Goal: Task Accomplishment & Management: Complete application form

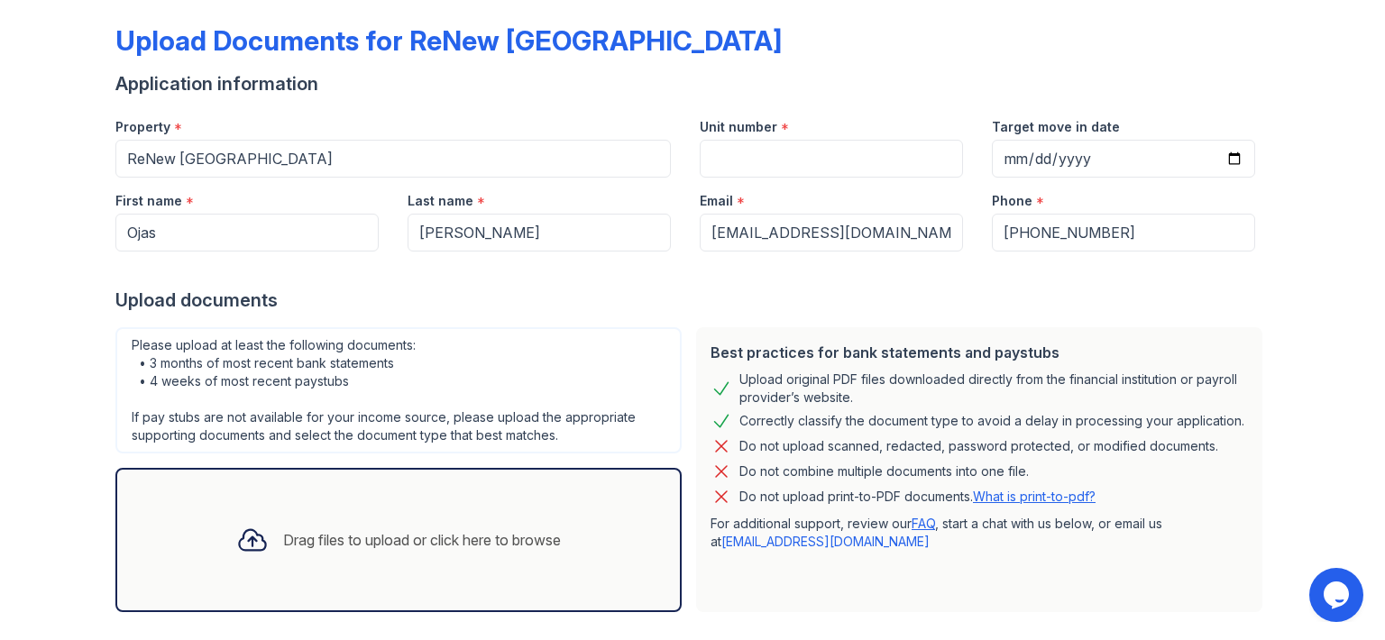
scroll to position [162, 0]
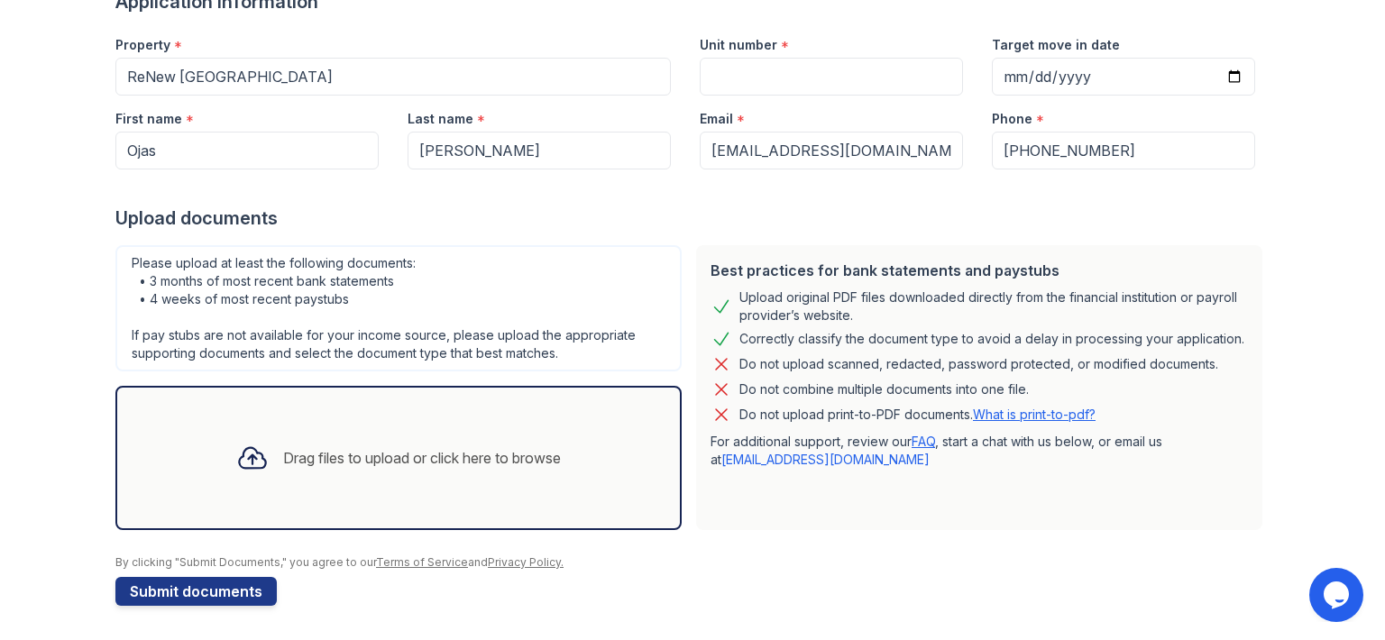
click at [389, 432] on div "Drag files to upload or click here to browse" at bounding box center [398, 457] width 353 height 61
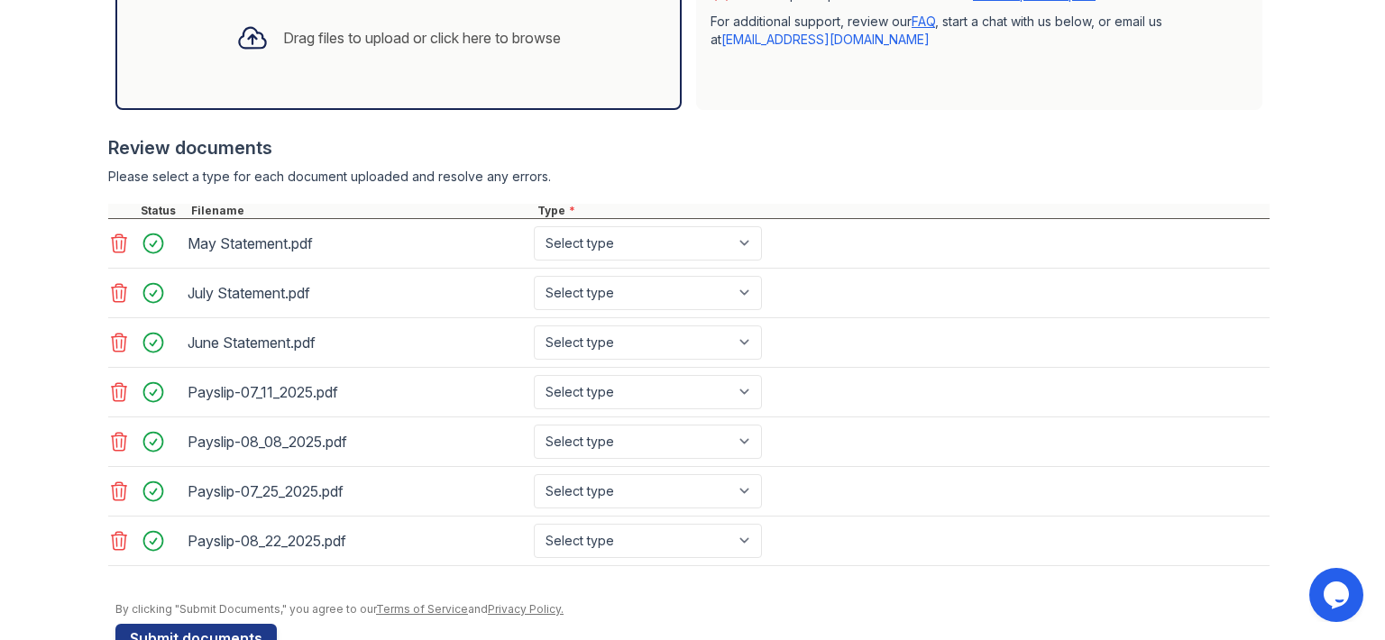
scroll to position [613, 0]
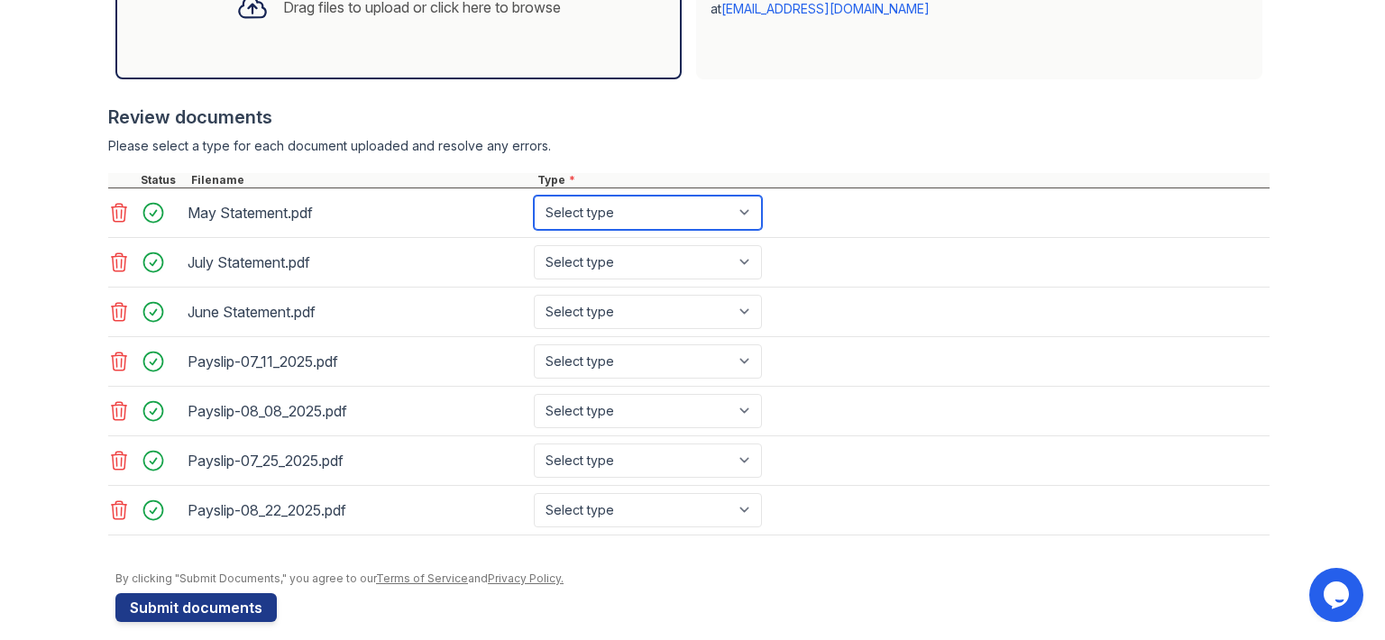
click at [732, 214] on select "Select type Paystub Bank Statement Offer Letter Tax Documents Benefit Award Let…" at bounding box center [648, 213] width 228 height 34
select select "bank_statement"
click at [534, 196] on select "Select type Paystub Bank Statement Offer Letter Tax Documents Benefit Award Let…" at bounding box center [648, 213] width 228 height 34
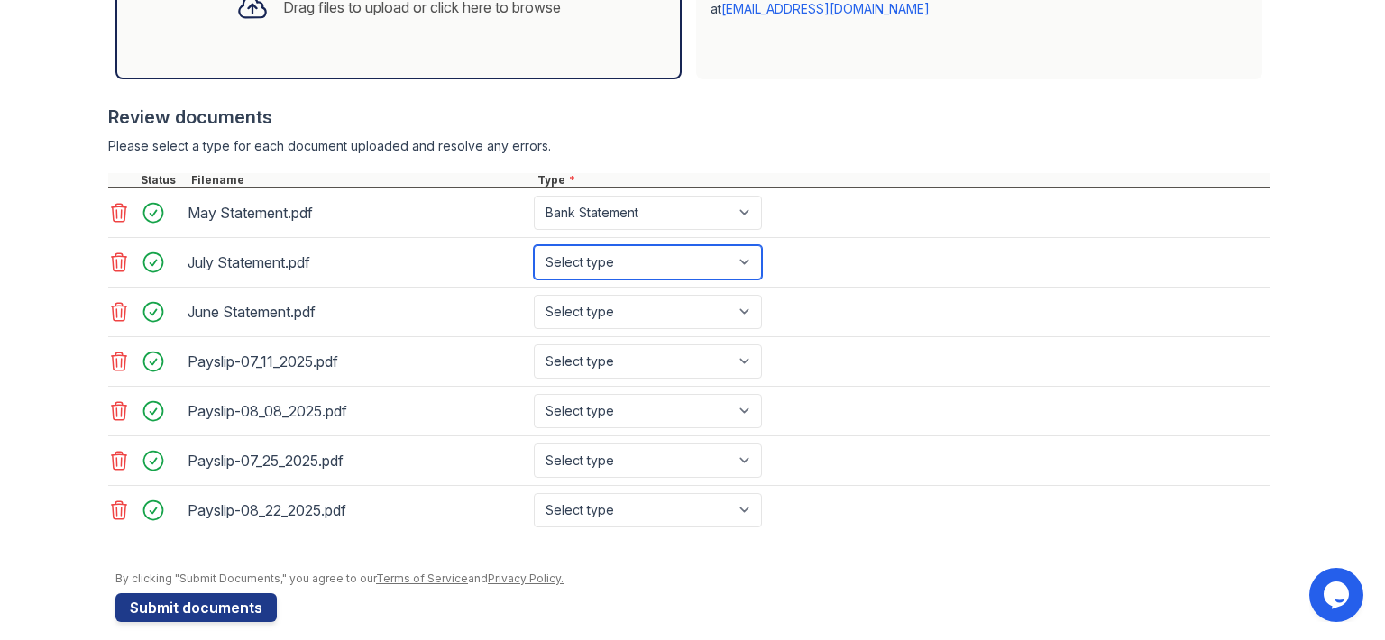
click at [718, 245] on select "Select type Paystub Bank Statement Offer Letter Tax Documents Benefit Award Let…" at bounding box center [648, 262] width 228 height 34
select select "bank_statement"
click at [534, 245] on select "Select type Paystub Bank Statement Offer Letter Tax Documents Benefit Award Let…" at bounding box center [648, 262] width 228 height 34
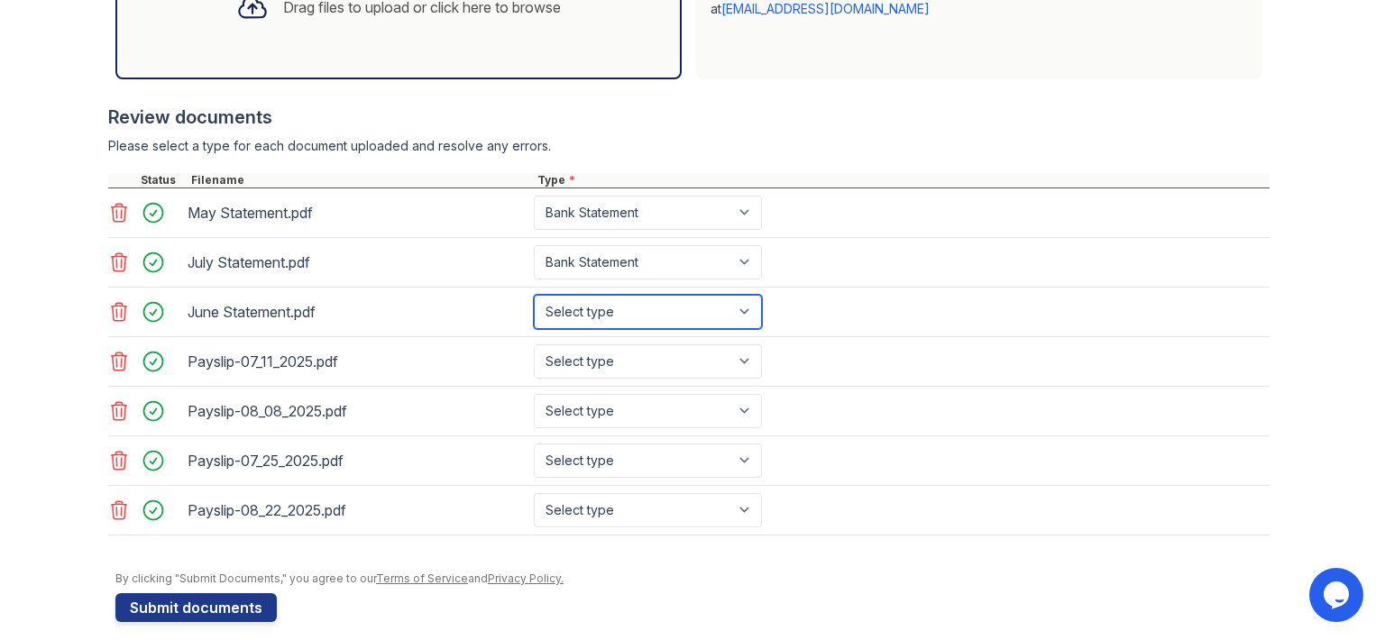
click at [686, 304] on select "Select type Paystub Bank Statement Offer Letter Tax Documents Benefit Award Let…" at bounding box center [648, 312] width 228 height 34
select select "bank_statement"
click at [534, 295] on select "Select type Paystub Bank Statement Offer Letter Tax Documents Benefit Award Let…" at bounding box center [648, 312] width 228 height 34
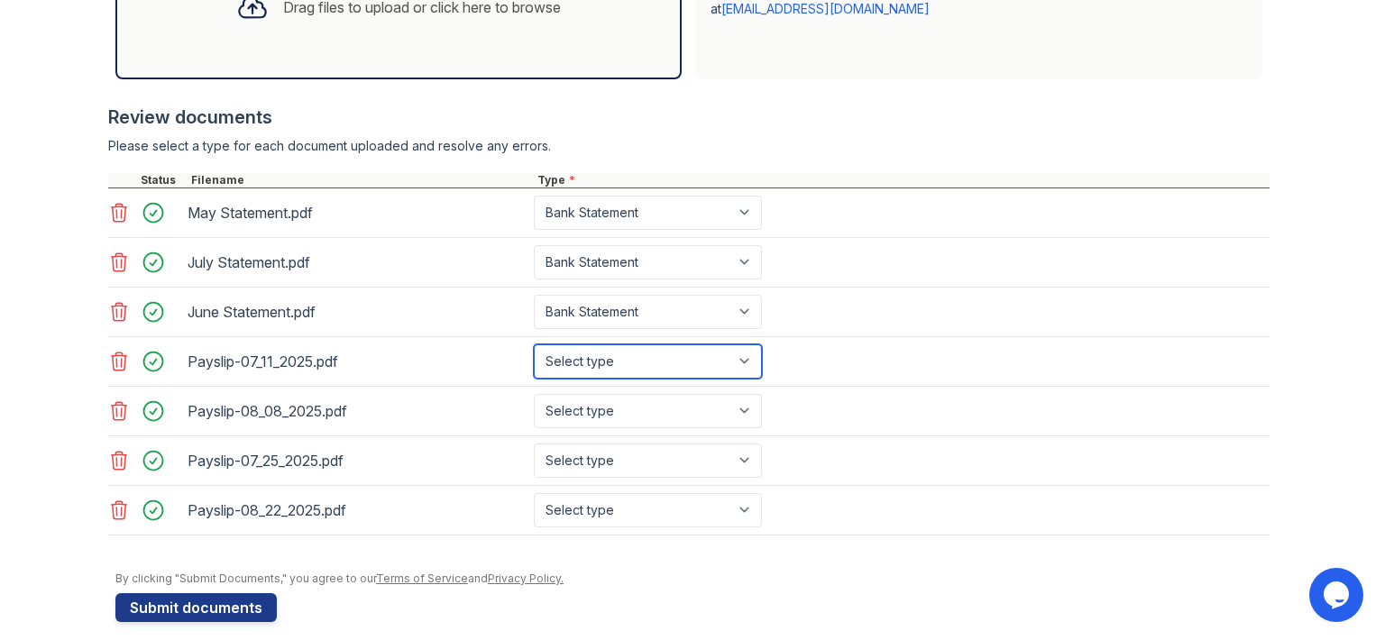
click at [679, 354] on select "Select type Paystub Bank Statement Offer Letter Tax Documents Benefit Award Let…" at bounding box center [648, 361] width 228 height 34
select select "paystub"
click at [534, 344] on select "Select type Paystub Bank Statement Offer Letter Tax Documents Benefit Award Let…" at bounding box center [648, 361] width 228 height 34
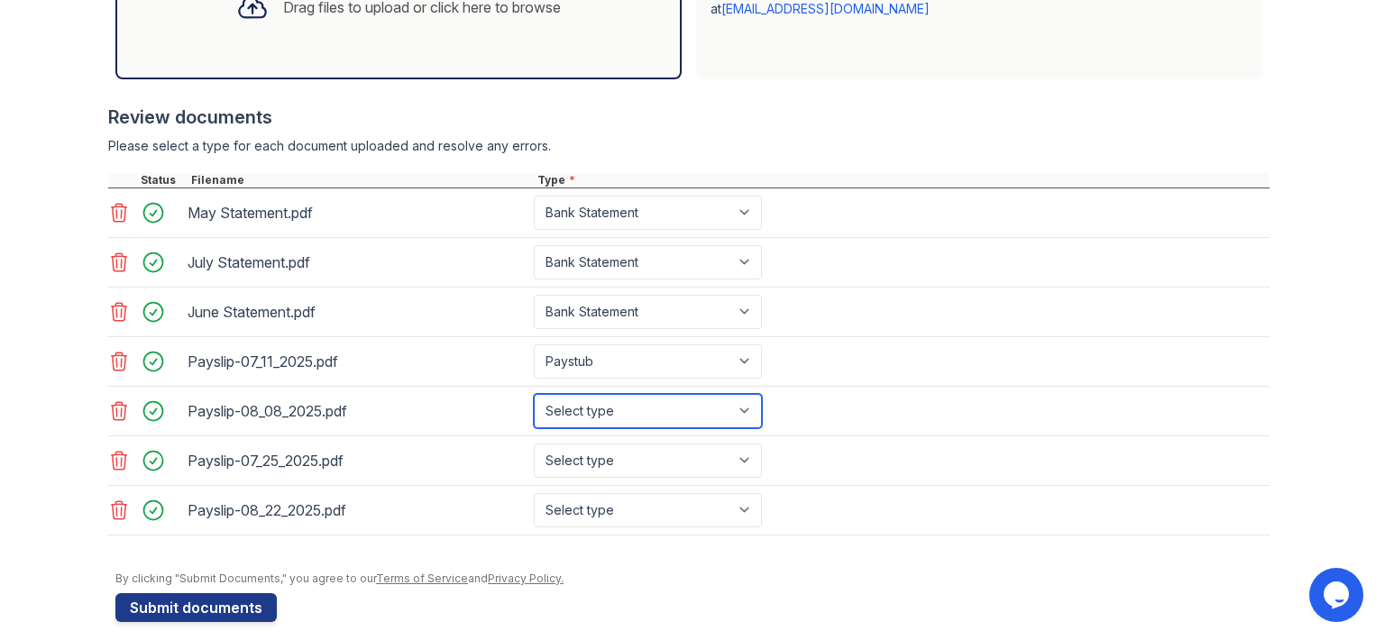
click at [666, 409] on select "Select type Paystub Bank Statement Offer Letter Tax Documents Benefit Award Let…" at bounding box center [648, 411] width 228 height 34
select select "paystub"
click at [534, 394] on select "Select type Paystub Bank Statement Offer Letter Tax Documents Benefit Award Let…" at bounding box center [648, 411] width 228 height 34
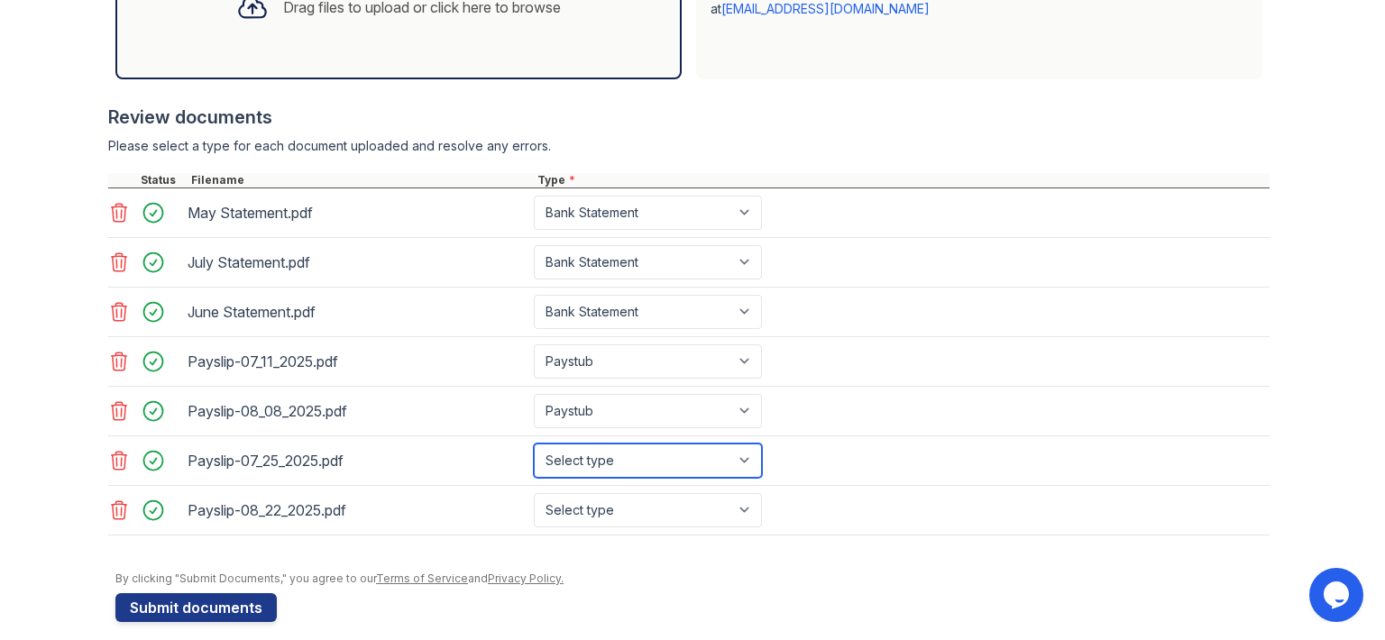
click at [660, 444] on select "Select type Paystub Bank Statement Offer Letter Tax Documents Benefit Award Let…" at bounding box center [648, 461] width 228 height 34
select select "paystub"
click at [534, 444] on select "Select type Paystub Bank Statement Offer Letter Tax Documents Benefit Award Let…" at bounding box center [648, 461] width 228 height 34
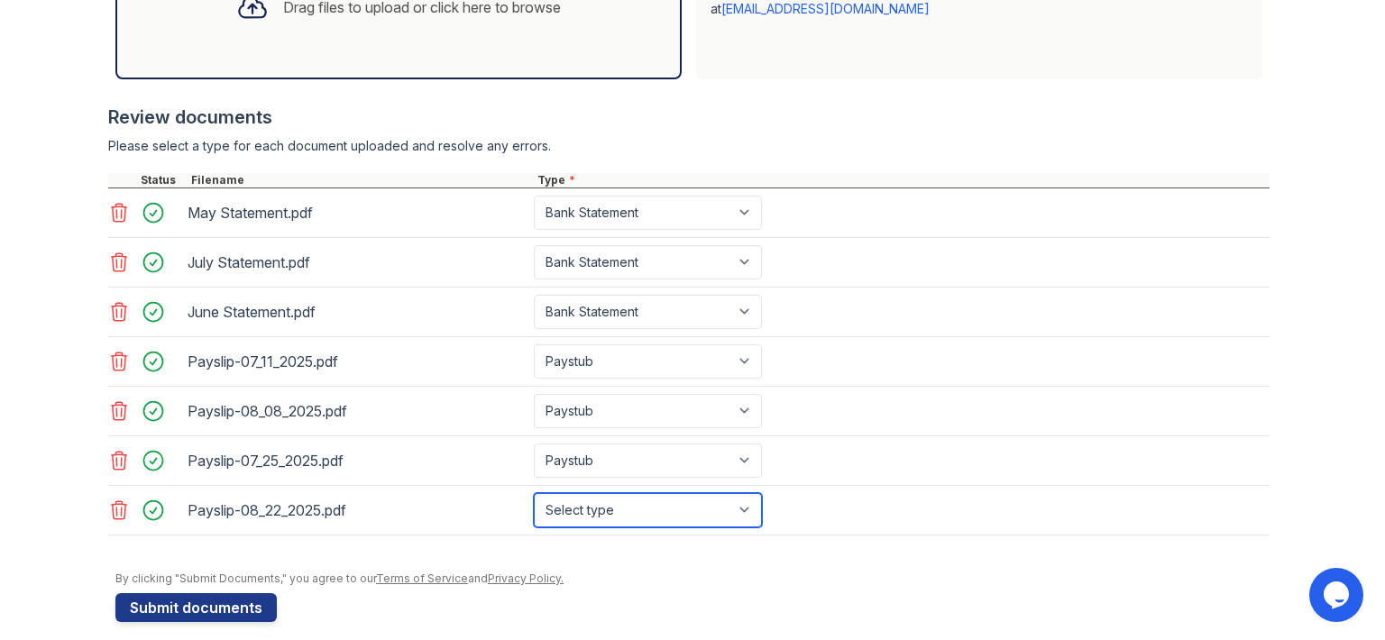
drag, startPoint x: 621, startPoint y: 517, endPoint x: 619, endPoint y: 498, distance: 19.0
click at [621, 517] on select "Select type Paystub Bank Statement Offer Letter Tax Documents Benefit Award Let…" at bounding box center [648, 510] width 228 height 34
select select "paystub"
click at [534, 493] on select "Select type Paystub Bank Statement Offer Letter Tax Documents Benefit Award Let…" at bounding box center [648, 510] width 228 height 34
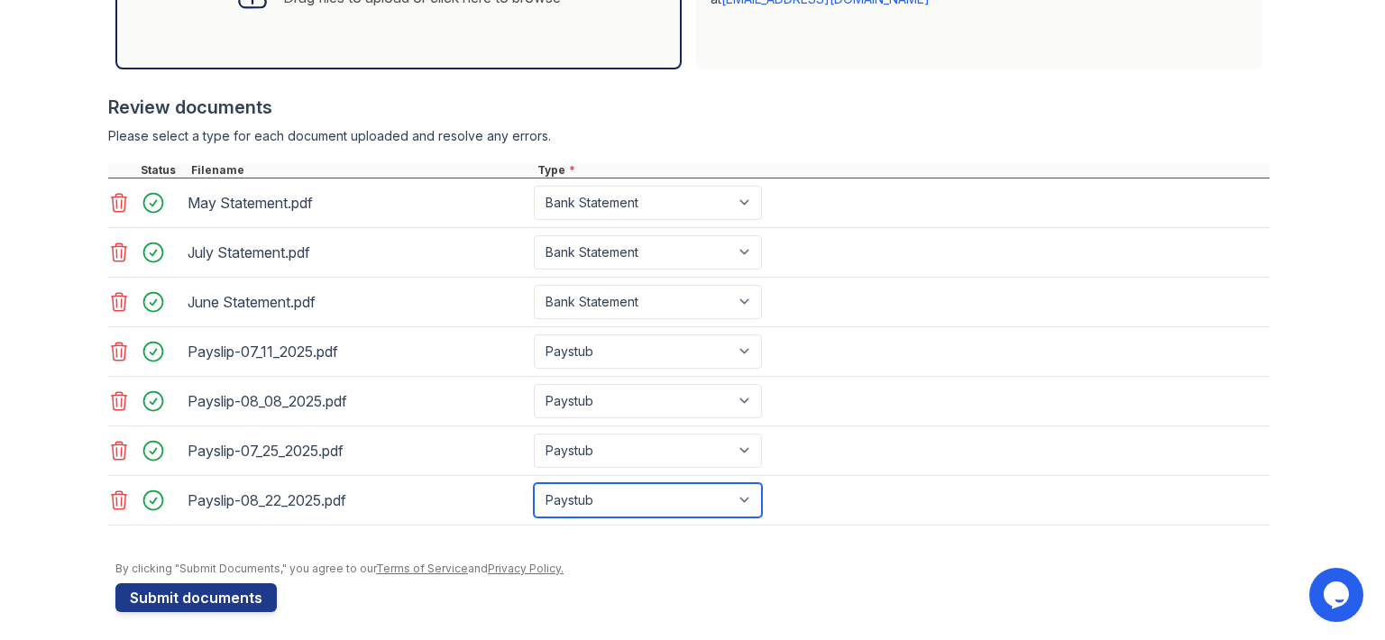
scroll to position [626, 0]
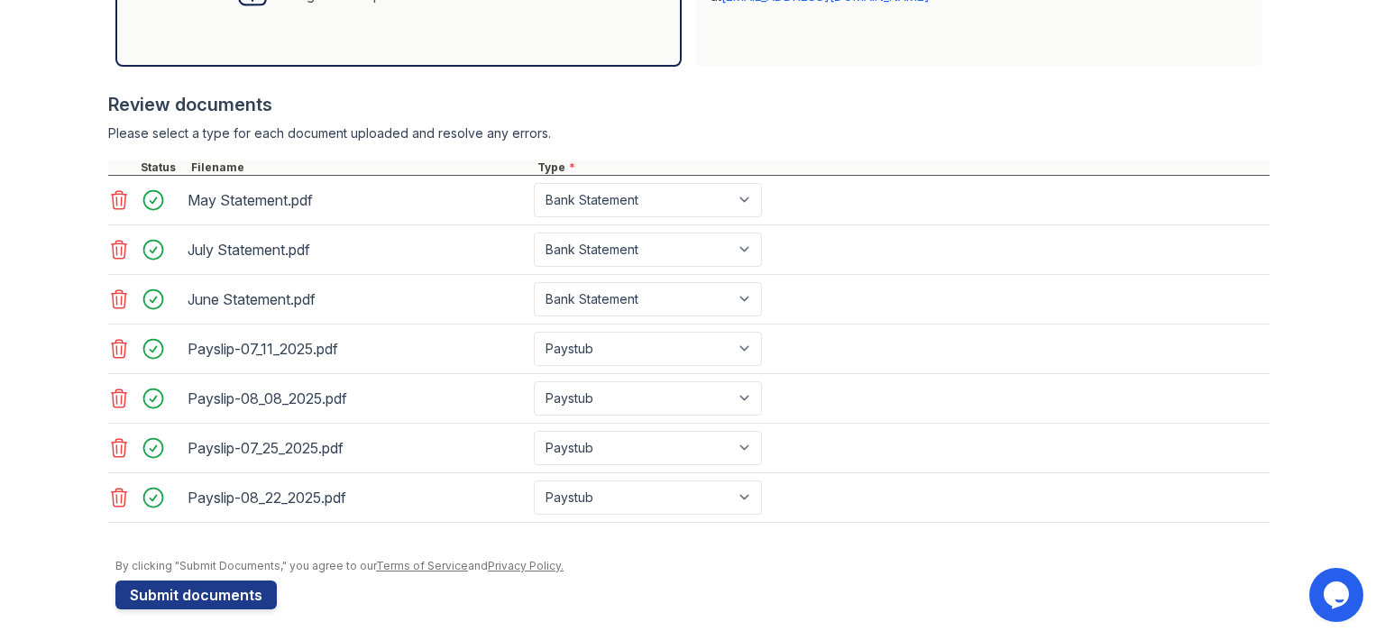
click at [234, 589] on button "Submit documents" at bounding box center [195, 595] width 161 height 29
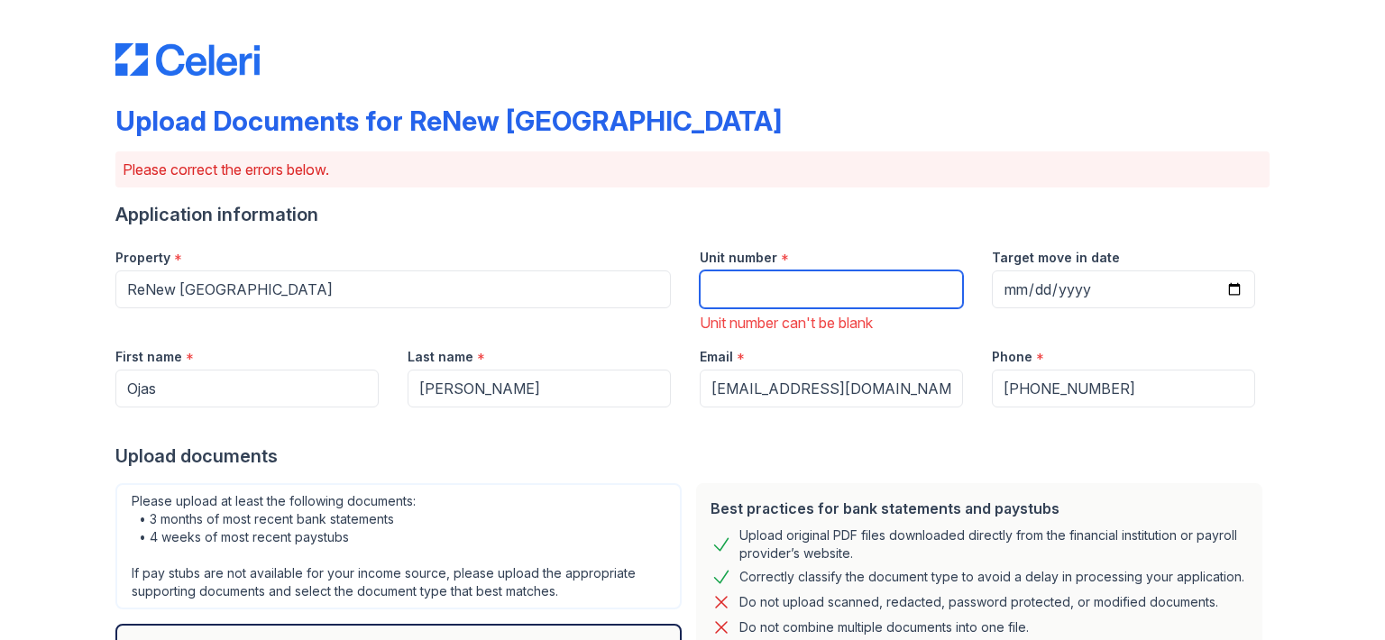
click at [758, 304] on input "Unit number" at bounding box center [831, 289] width 263 height 38
type input "1811"
click at [1088, 268] on div "Target move in date" at bounding box center [1123, 252] width 263 height 36
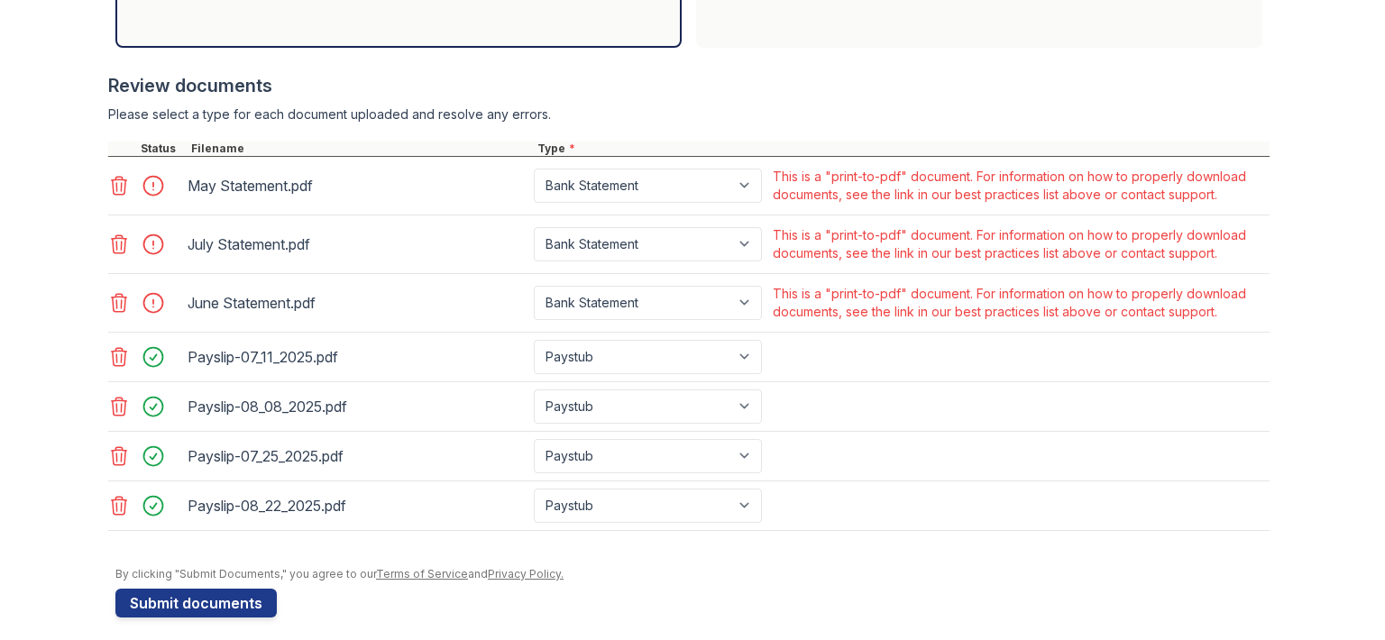
scroll to position [721, 0]
click at [117, 174] on icon at bounding box center [119, 185] width 22 height 22
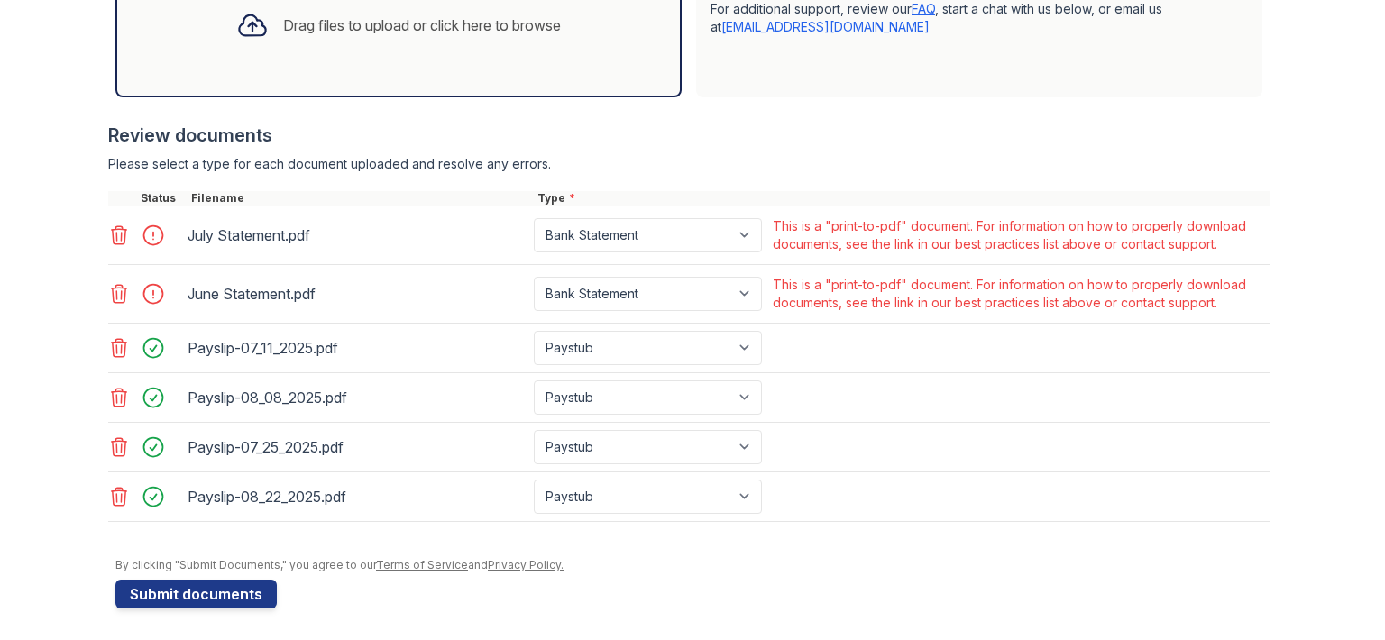
click at [108, 228] on icon at bounding box center [119, 235] width 22 height 22
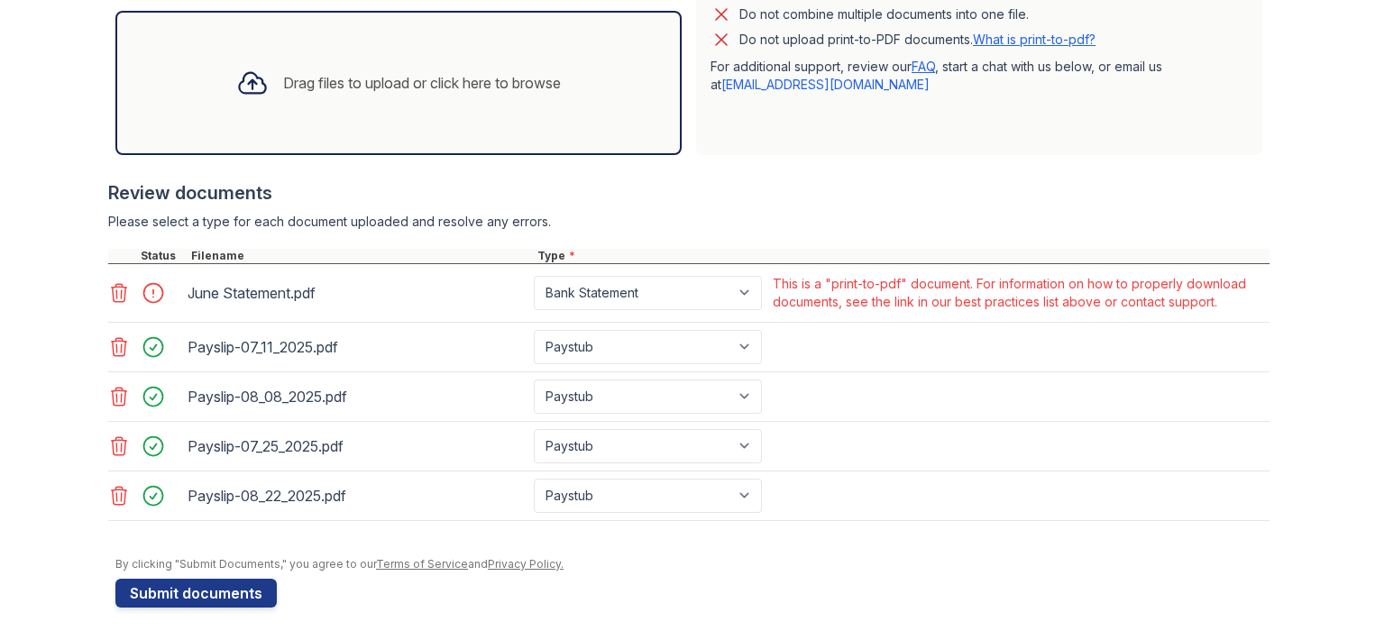
click at [118, 295] on icon at bounding box center [119, 293] width 15 height 18
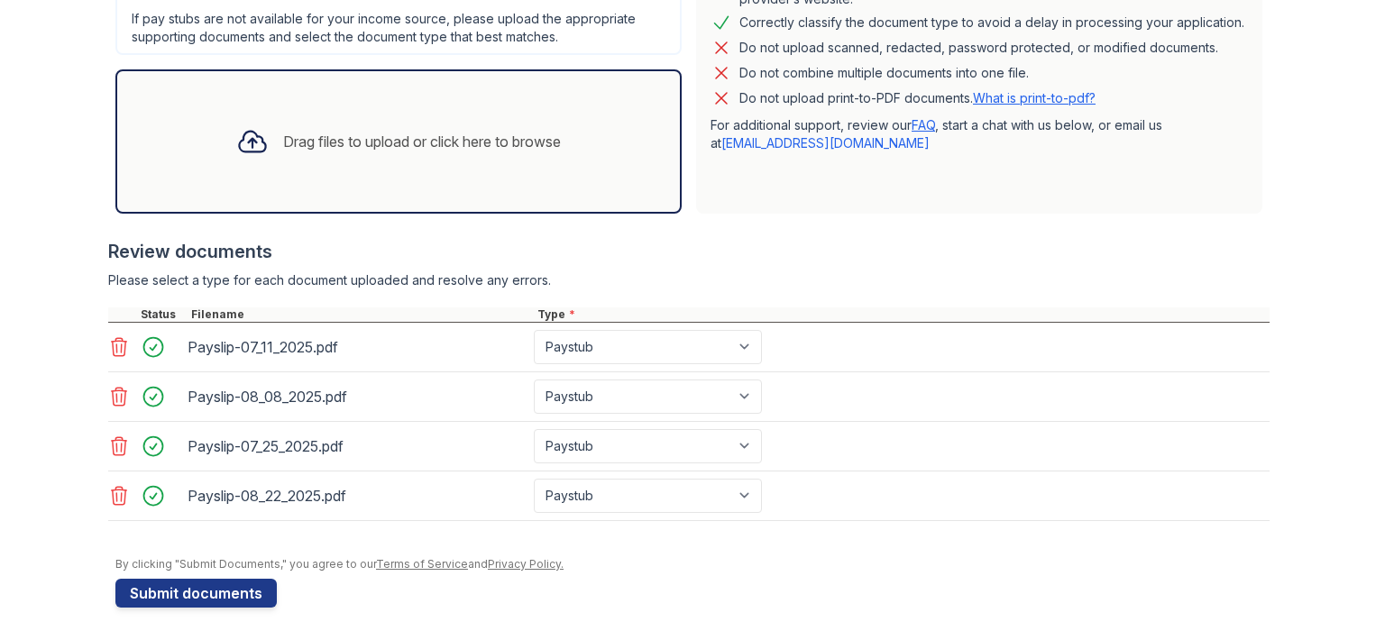
click at [422, 168] on div "Drag files to upload or click here to browse" at bounding box center [398, 141] width 353 height 61
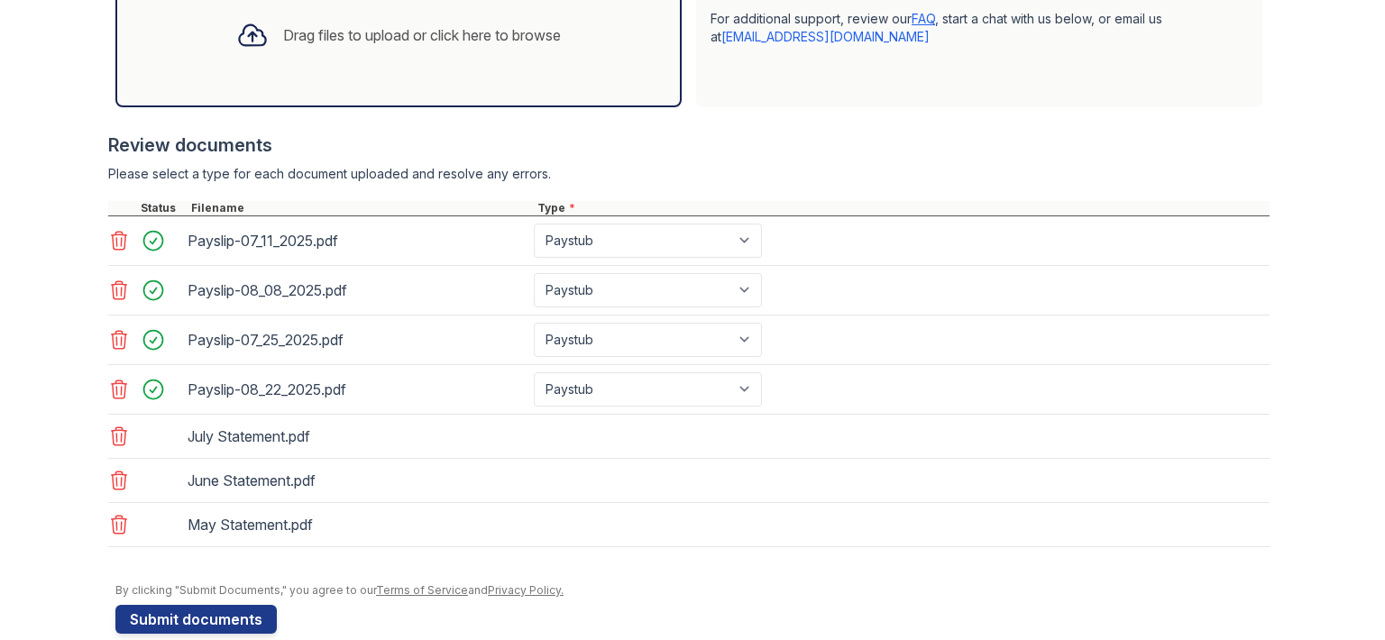
scroll to position [686, 0]
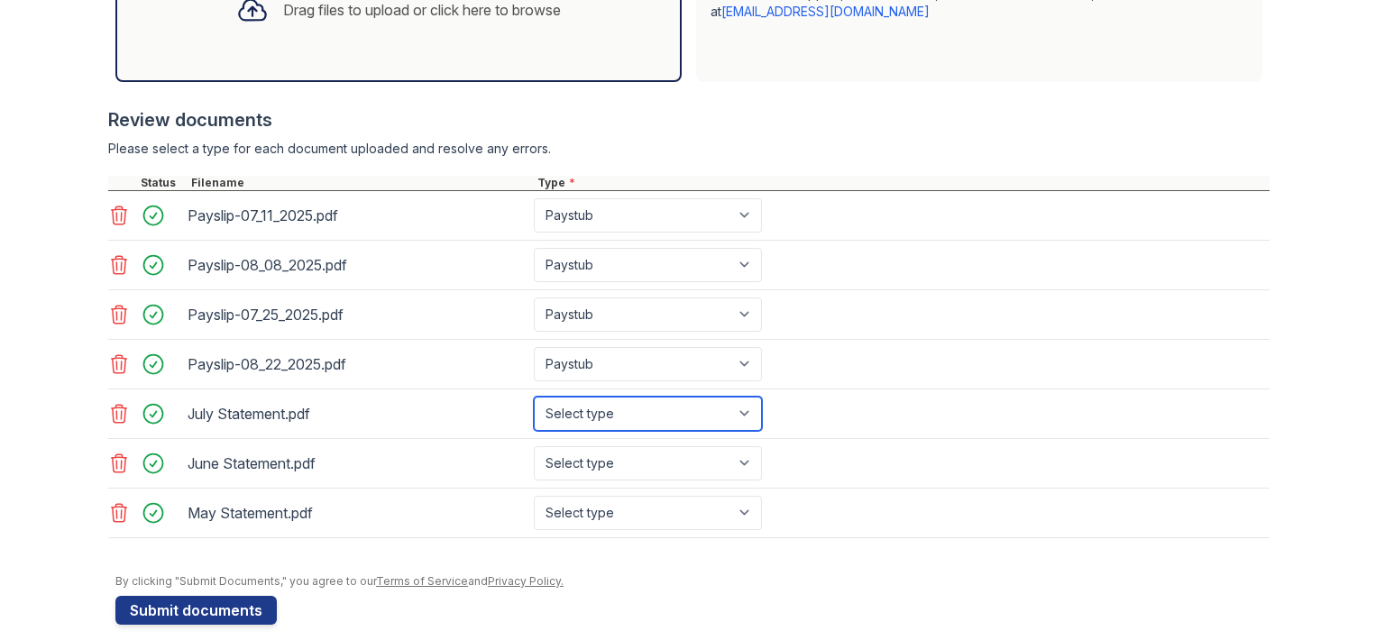
click at [710, 407] on select "Select type Paystub Bank Statement Offer Letter Tax Documents Benefit Award Let…" at bounding box center [648, 414] width 228 height 34
select select "bank_statement"
click at [534, 397] on select "Select type Paystub Bank Statement Offer Letter Tax Documents Benefit Award Let…" at bounding box center [648, 414] width 228 height 34
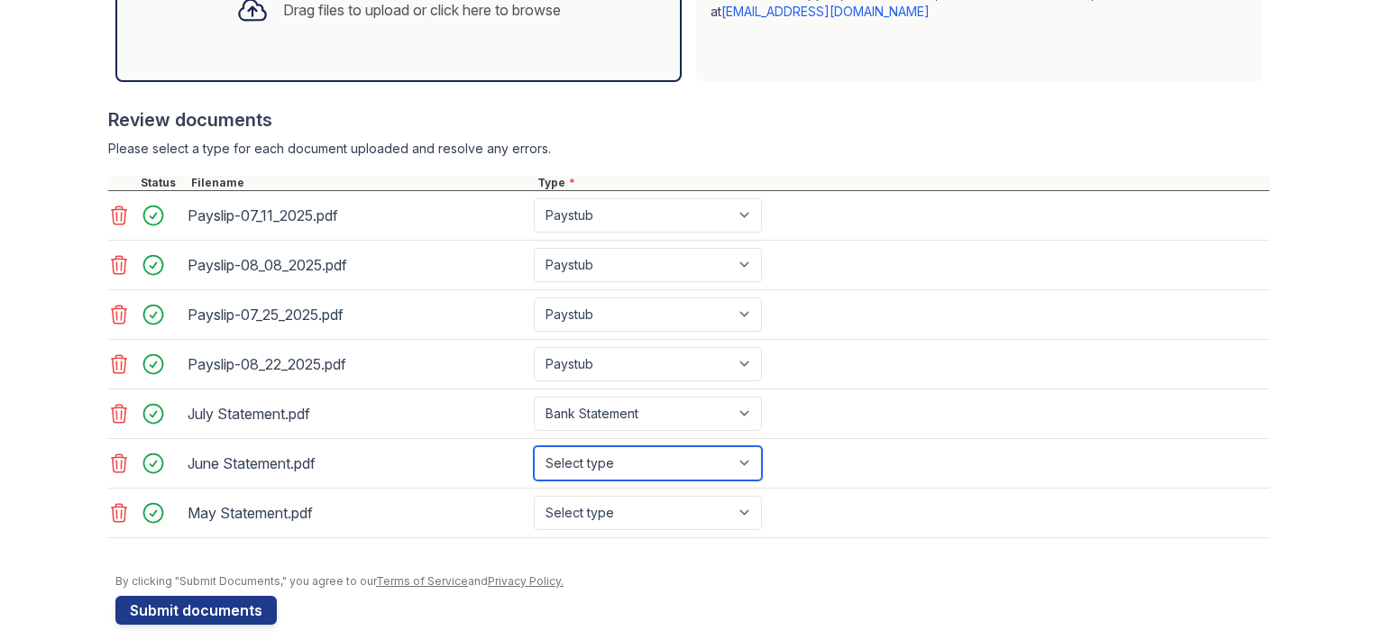
click at [689, 467] on select "Select type Paystub Bank Statement Offer Letter Tax Documents Benefit Award Let…" at bounding box center [648, 463] width 228 height 34
select select "bank_statement"
click at [534, 446] on select "Select type Paystub Bank Statement Offer Letter Tax Documents Benefit Award Let…" at bounding box center [648, 463] width 228 height 34
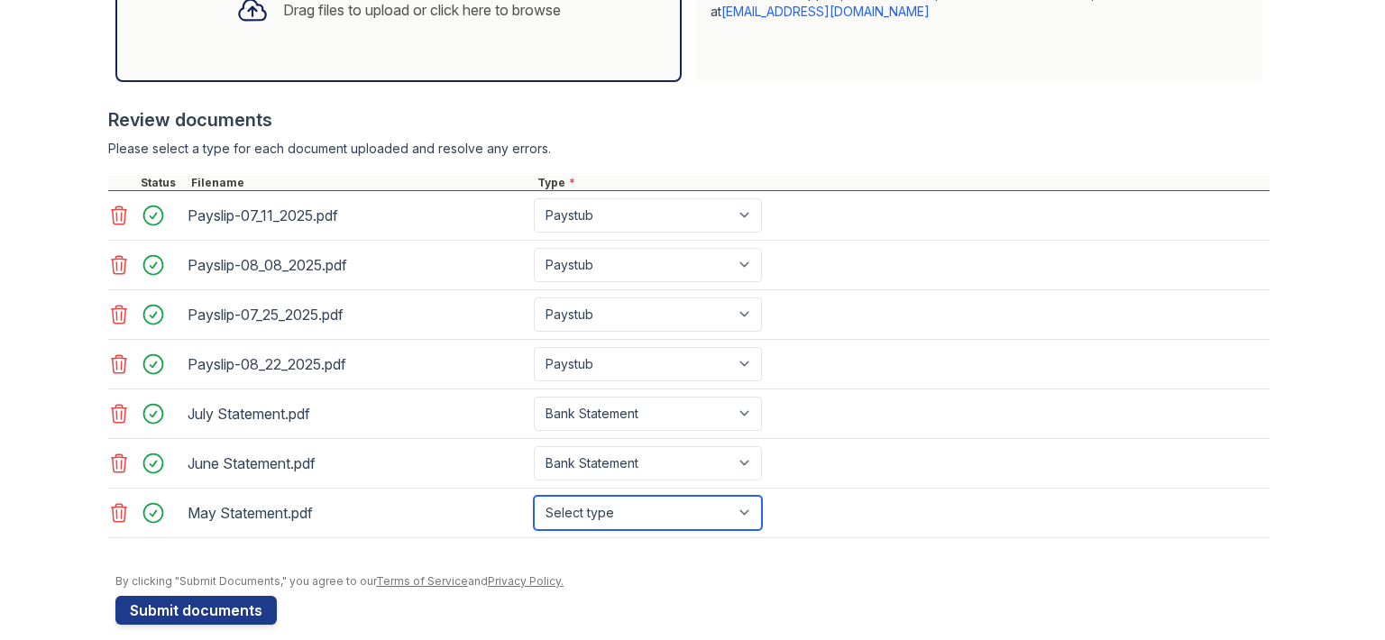
drag, startPoint x: 649, startPoint y: 519, endPoint x: 648, endPoint y: 491, distance: 28.0
click at [649, 519] on select "Select type Paystub Bank Statement Offer Letter Tax Documents Benefit Award Let…" at bounding box center [648, 513] width 228 height 34
select select "bank_statement"
click at [534, 496] on select "Select type Paystub Bank Statement Offer Letter Tax Documents Benefit Award Let…" at bounding box center [648, 513] width 228 height 34
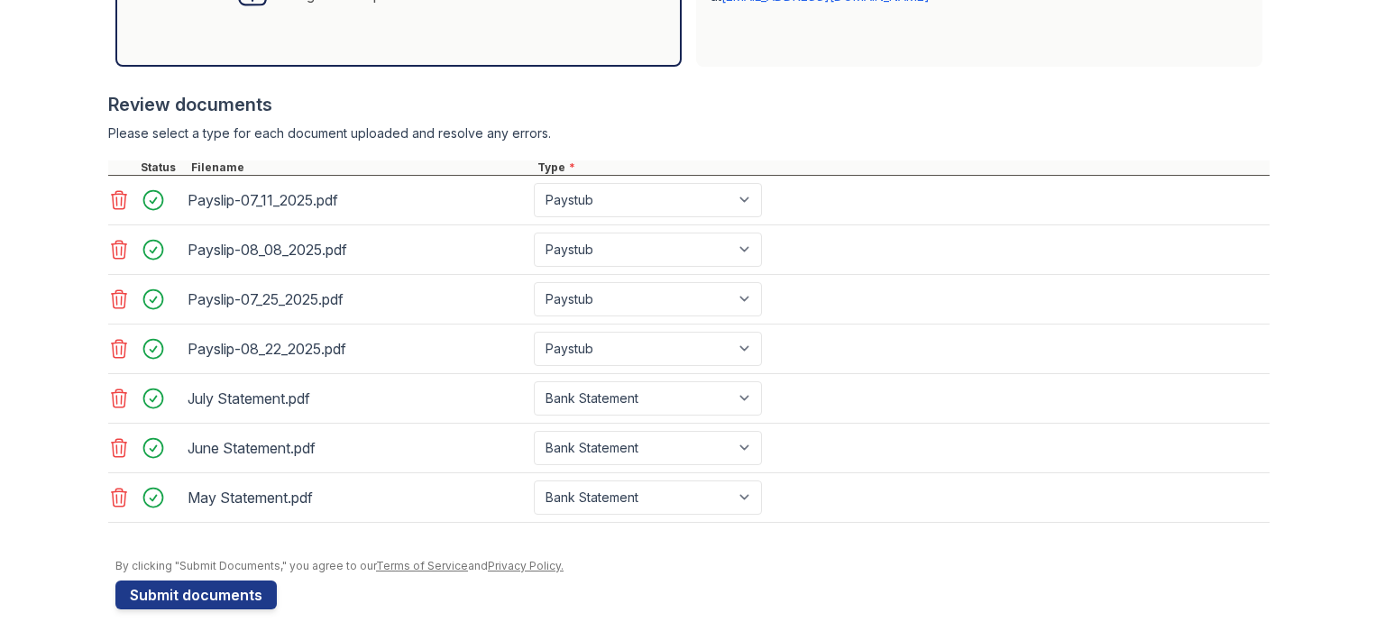
click at [151, 585] on button "Submit documents" at bounding box center [195, 595] width 161 height 29
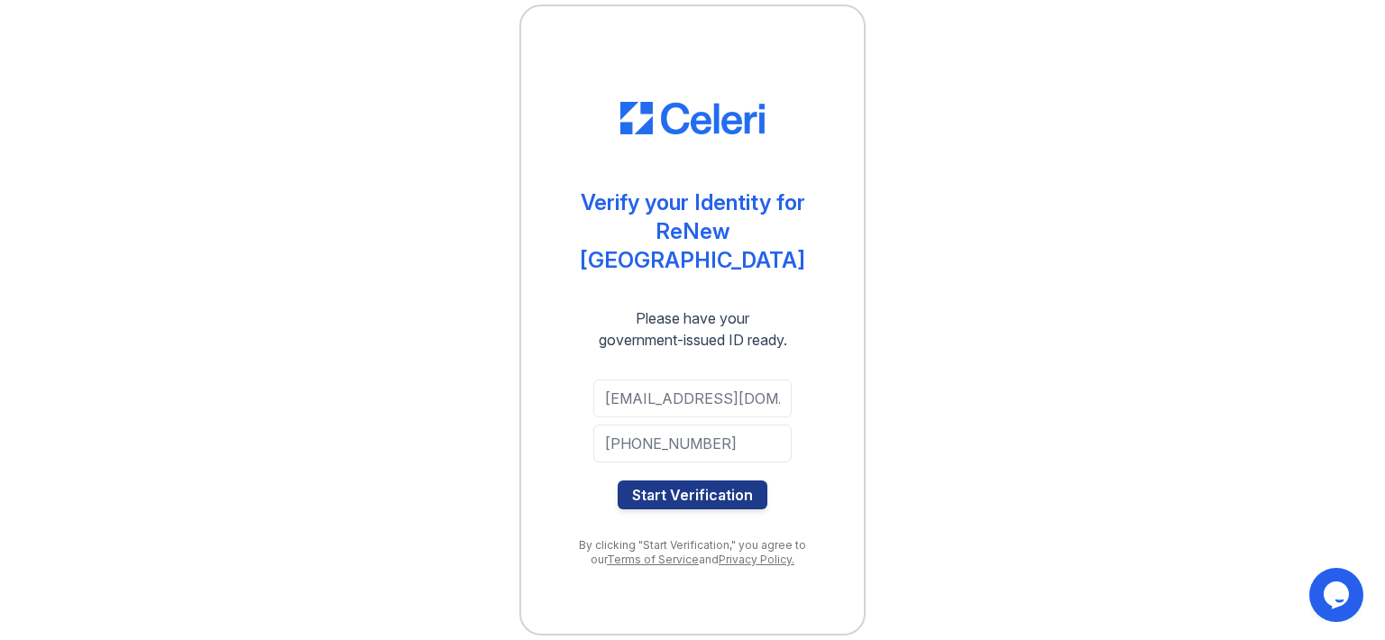
click at [731, 481] on button "Start Verification" at bounding box center [693, 495] width 150 height 29
